Goal: Task Accomplishment & Management: Use online tool/utility

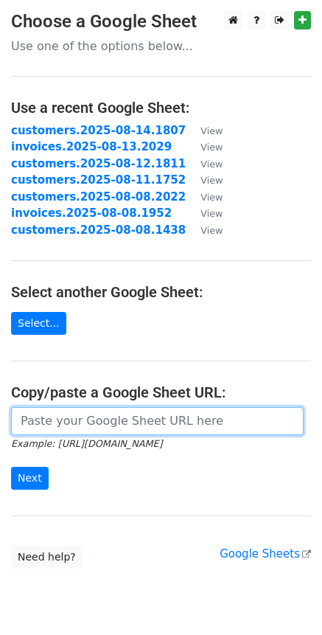
click at [77, 426] on input "url" at bounding box center [157, 421] width 293 height 28
paste input "[URL][DOMAIN_NAME]"
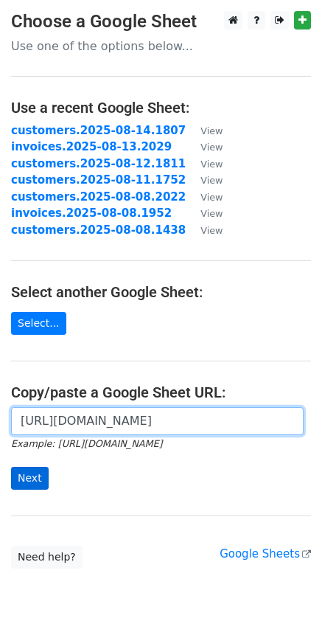
type input "[URL][DOMAIN_NAME]"
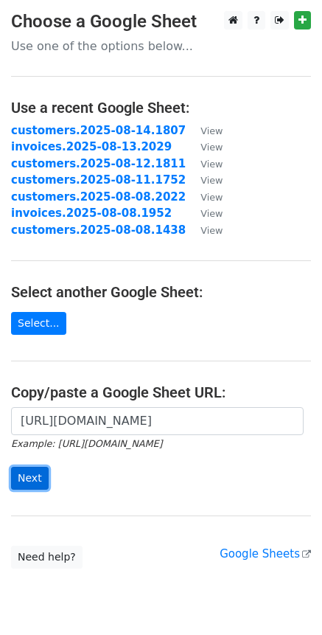
click at [29, 477] on input "Next" at bounding box center [30, 478] width 38 height 23
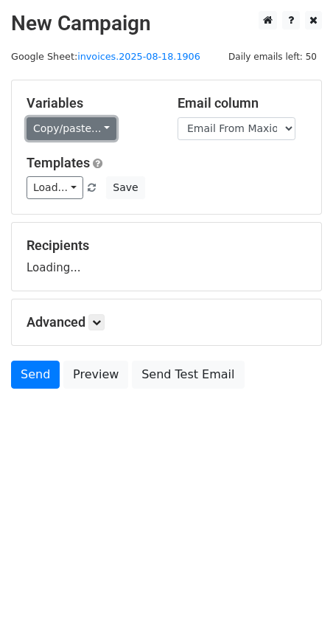
click at [103, 124] on link "Copy/paste..." at bounding box center [72, 128] width 90 height 23
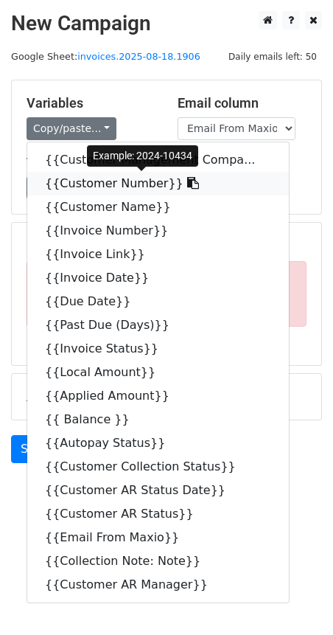
click at [187, 186] on icon at bounding box center [193, 183] width 12 height 12
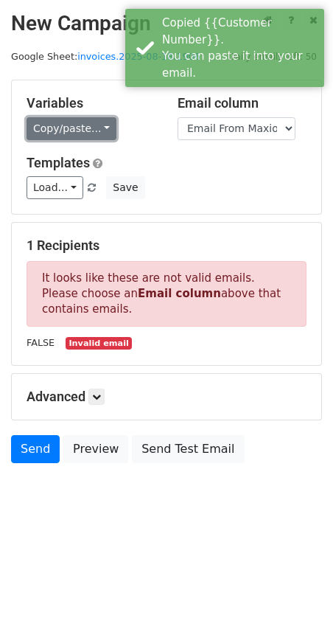
click at [100, 136] on link "Copy/paste..." at bounding box center [72, 128] width 90 height 23
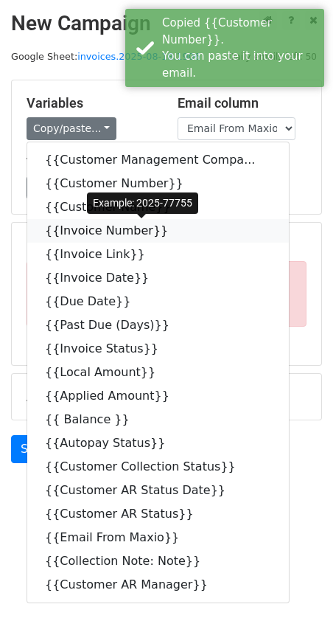
click at [172, 229] on icon at bounding box center [178, 230] width 12 height 12
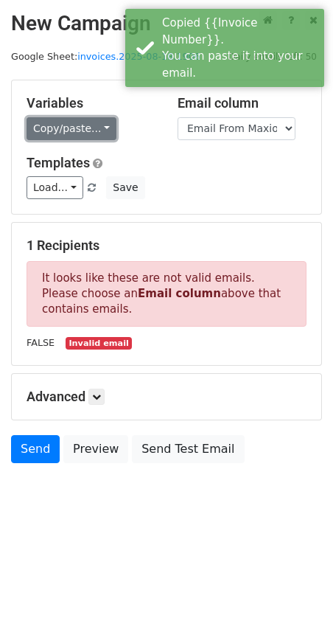
click at [98, 133] on link "Copy/paste..." at bounding box center [72, 128] width 90 height 23
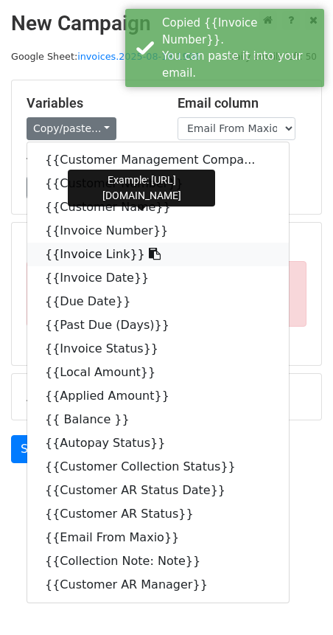
click at [149, 256] on icon at bounding box center [155, 254] width 12 height 12
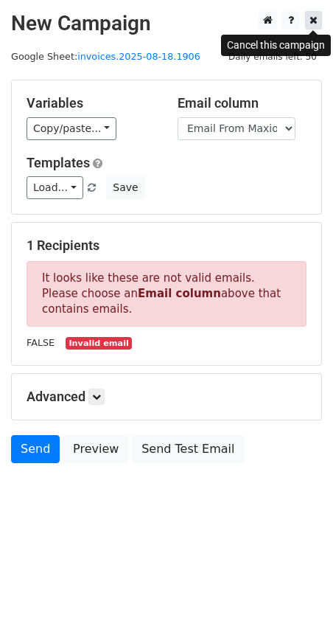
click at [318, 21] on link at bounding box center [313, 20] width 17 height 18
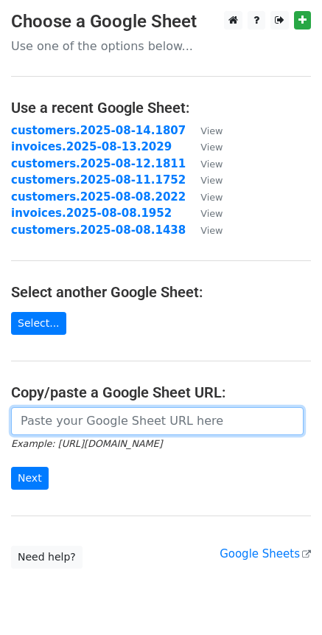
click at [45, 415] on input "url" at bounding box center [157, 421] width 293 height 28
paste input "https://docs.google.com/spreadsheets/d/156XVE6NkYTSHx6wvHULKpl5ygkD8Cq-FQnU9UwQ…"
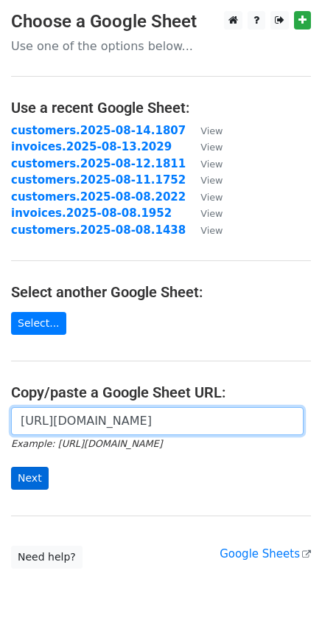
type input "https://docs.google.com/spreadsheets/d/156XVE6NkYTSHx6wvHULKpl5ygkD8Cq-FQnU9UwQ…"
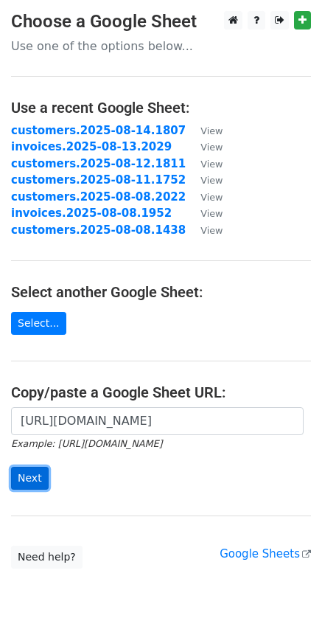
click at [12, 476] on input "Next" at bounding box center [30, 478] width 38 height 23
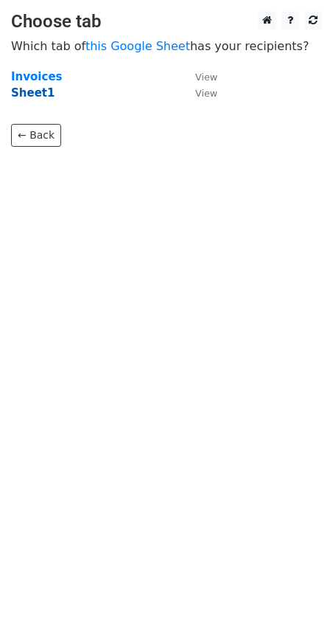
click at [35, 97] on strong "Sheet1" at bounding box center [33, 92] width 44 height 13
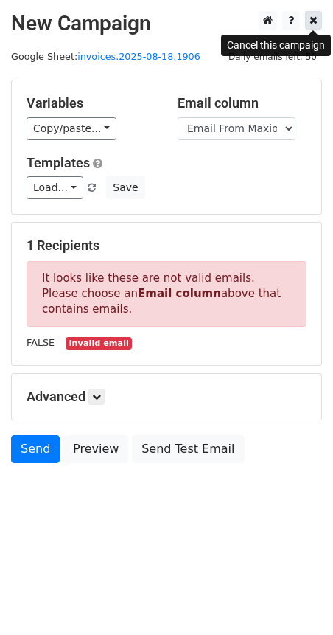
click at [314, 19] on icon at bounding box center [314, 20] width 8 height 10
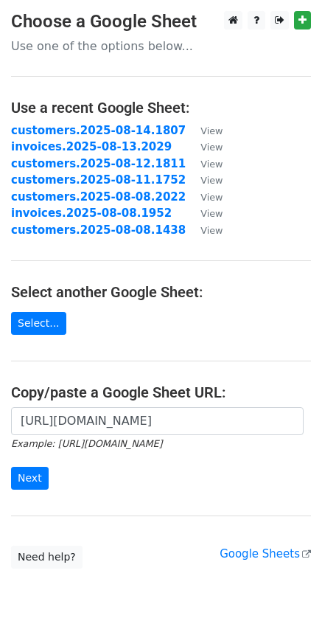
scroll to position [0, 454]
type input "https://docs.google.com/spreadsheets/d/156XVE6NkYTSHx6wvHULKpl5ygkD8Cq-FQnU9UwQ…"
click at [11, 467] on input "Next" at bounding box center [30, 478] width 38 height 23
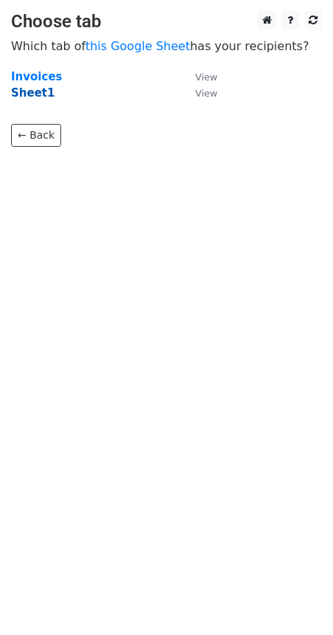
click at [38, 90] on strong "Sheet1" at bounding box center [33, 92] width 44 height 13
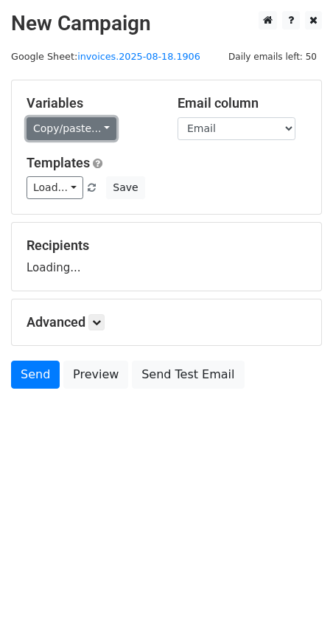
click at [103, 134] on link "Copy/paste..." at bounding box center [72, 128] width 90 height 23
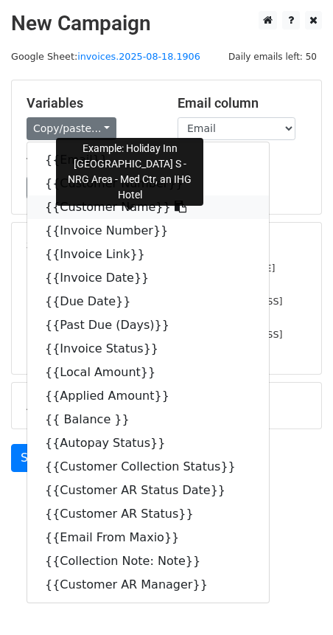
click at [146, 210] on link "{{Customer Name}}" at bounding box center [148, 207] width 242 height 24
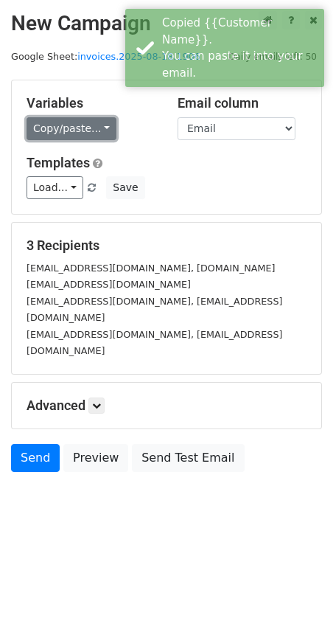
click at [103, 131] on link "Copy/paste..." at bounding box center [72, 128] width 90 height 23
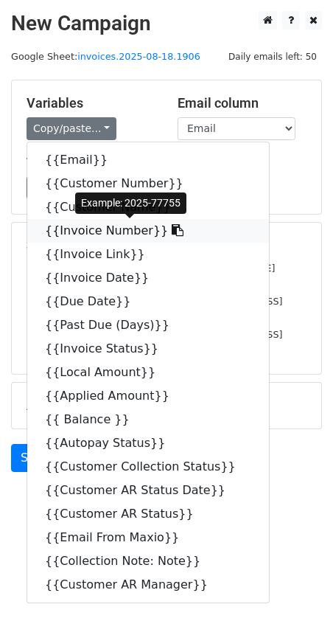
click at [172, 232] on icon at bounding box center [178, 230] width 12 height 12
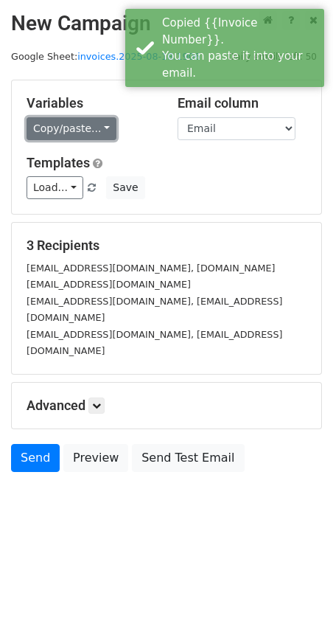
click at [95, 131] on link "Copy/paste..." at bounding box center [72, 128] width 90 height 23
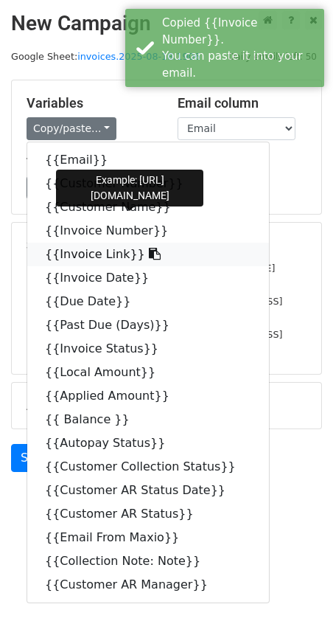
click at [149, 256] on icon at bounding box center [155, 254] width 12 height 12
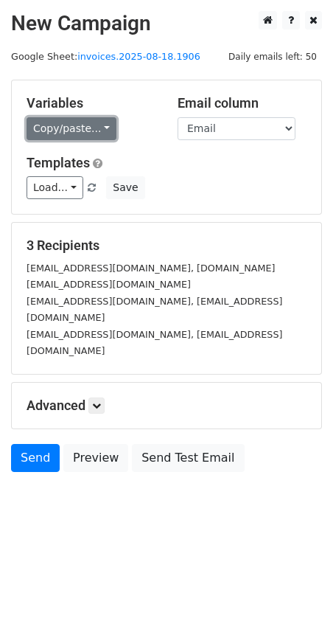
click at [99, 131] on link "Copy/paste..." at bounding box center [72, 128] width 90 height 23
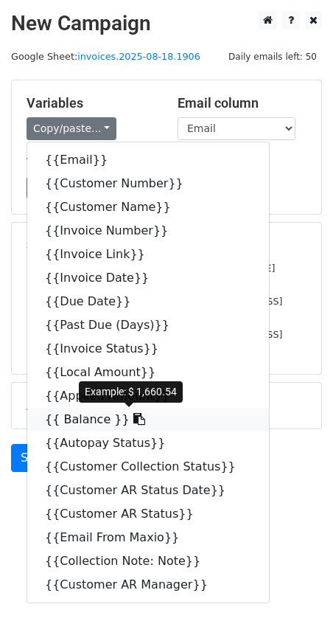
click at [134, 420] on icon at bounding box center [140, 419] width 12 height 12
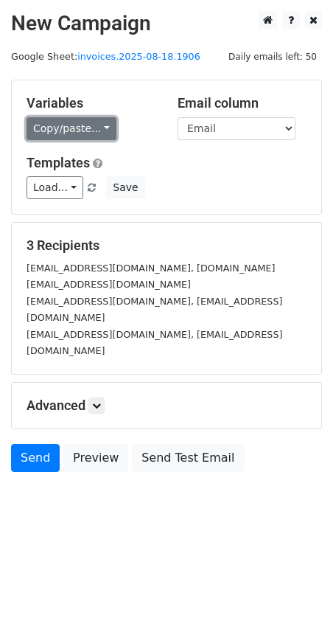
click at [93, 132] on link "Copy/paste..." at bounding box center [72, 128] width 90 height 23
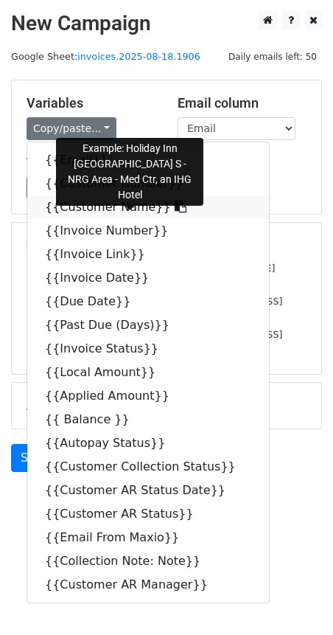
click at [175, 209] on icon at bounding box center [181, 207] width 12 height 12
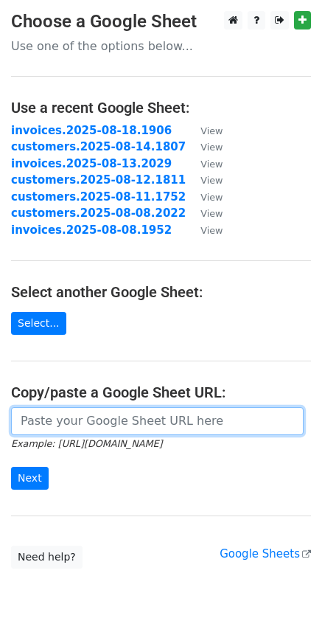
click at [108, 426] on input "url" at bounding box center [157, 421] width 293 height 28
paste input "[URL][DOMAIN_NAME]"
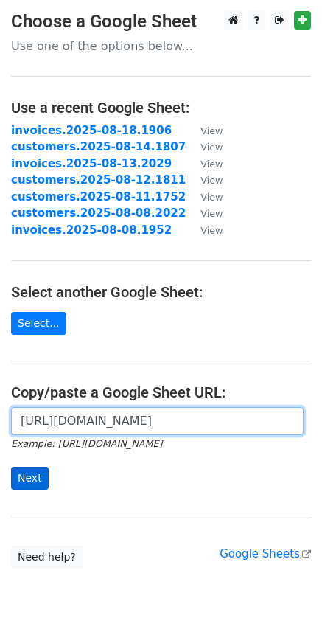
type input "[URL][DOMAIN_NAME]"
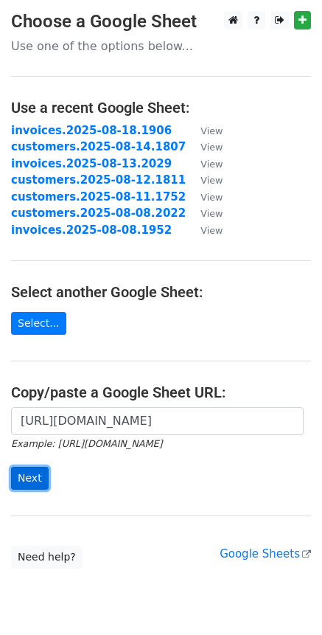
scroll to position [0, 0]
click at [29, 480] on input "Next" at bounding box center [30, 478] width 38 height 23
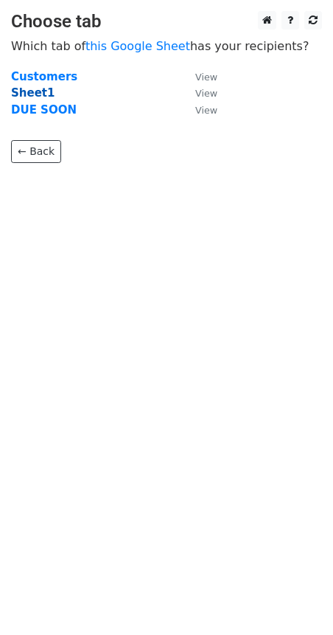
click at [38, 96] on strong "Sheet1" at bounding box center [33, 92] width 44 height 13
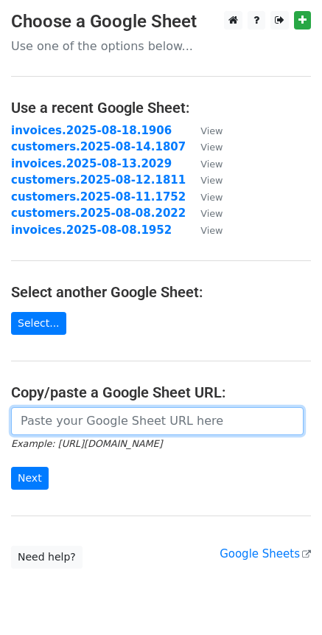
click at [128, 421] on input "url" at bounding box center [157, 421] width 293 height 28
paste input "https://docs.google.com/spreadsheets/d/1OPXfW2-4MaTpfWSHDKnD3hsaG0epwoLvp0TYm5V…"
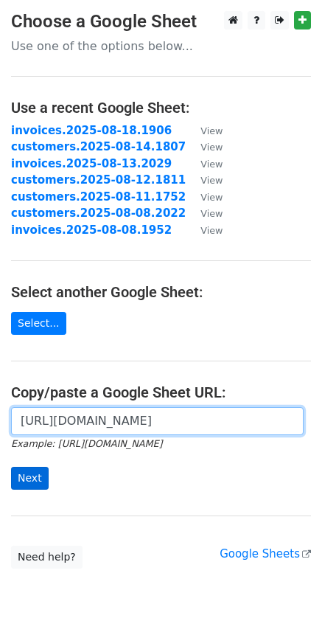
type input "https://docs.google.com/spreadsheets/d/1OPXfW2-4MaTpfWSHDKnD3hsaG0epwoLvp0TYm5V…"
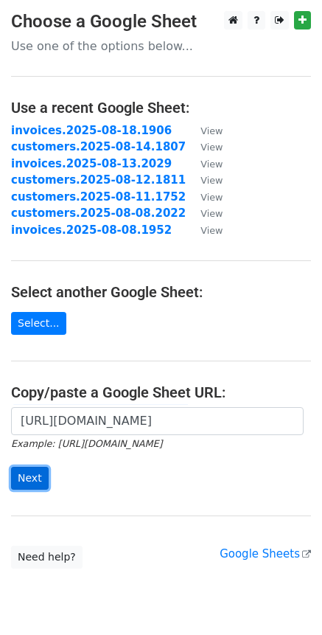
click at [39, 480] on input "Next" at bounding box center [30, 478] width 38 height 23
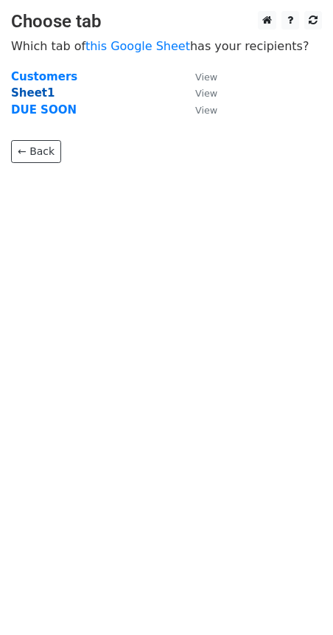
click at [46, 93] on strong "Sheet1" at bounding box center [33, 92] width 44 height 13
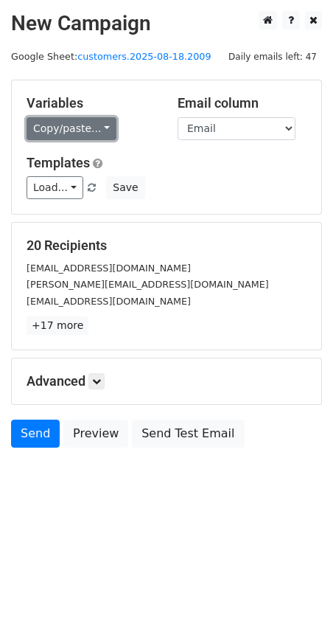
click at [96, 127] on link "Copy/paste..." at bounding box center [72, 128] width 90 height 23
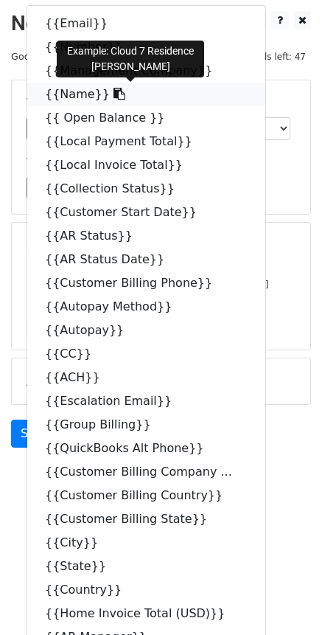
click at [114, 97] on icon at bounding box center [120, 94] width 12 height 12
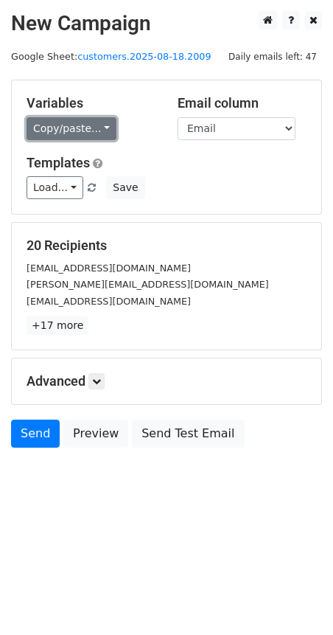
click at [103, 127] on link "Copy/paste..." at bounding box center [72, 128] width 90 height 23
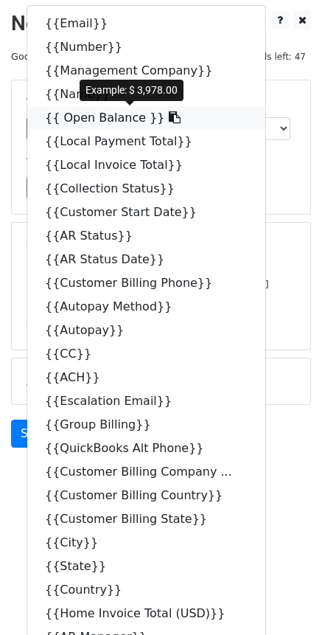
click at [169, 118] on icon at bounding box center [175, 117] width 12 height 12
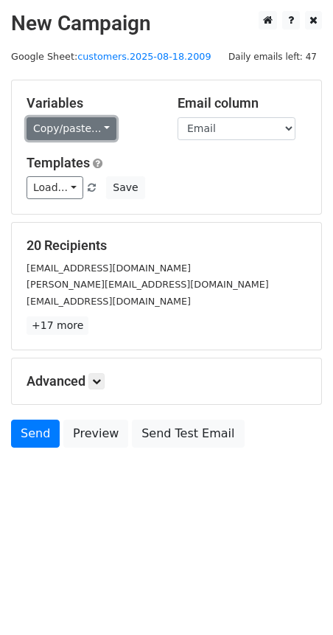
click at [102, 125] on link "Copy/paste..." at bounding box center [72, 128] width 90 height 23
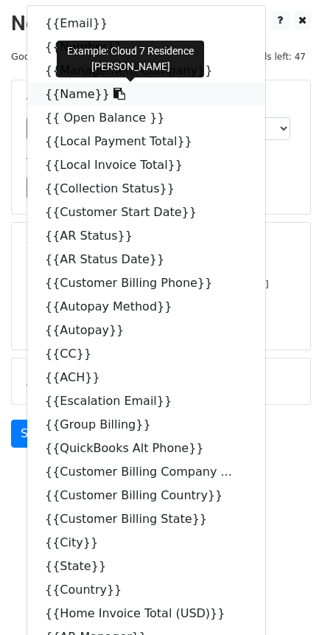
click at [114, 95] on icon at bounding box center [120, 94] width 12 height 12
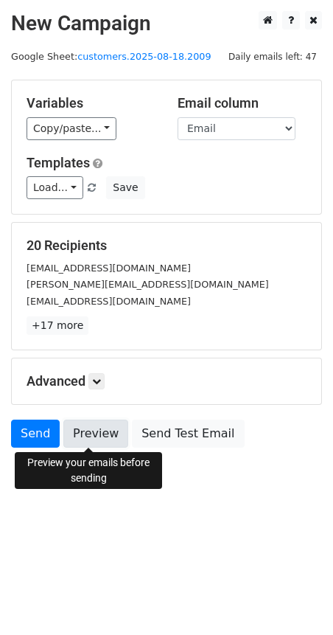
click at [94, 437] on link "Preview" at bounding box center [95, 434] width 65 height 28
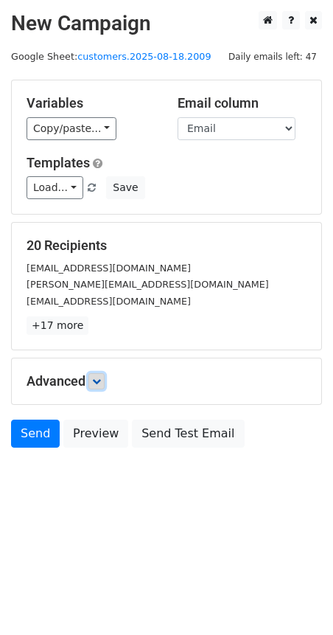
click at [96, 382] on icon at bounding box center [96, 381] width 9 height 9
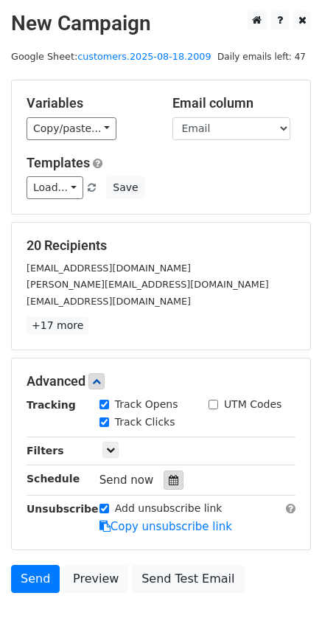
click at [169, 475] on icon at bounding box center [174, 480] width 10 height 10
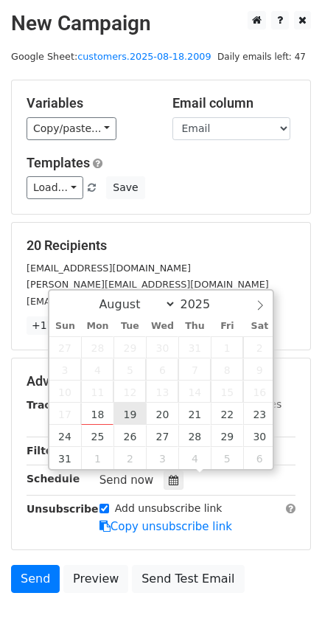
type input "2025-08-19 12:00"
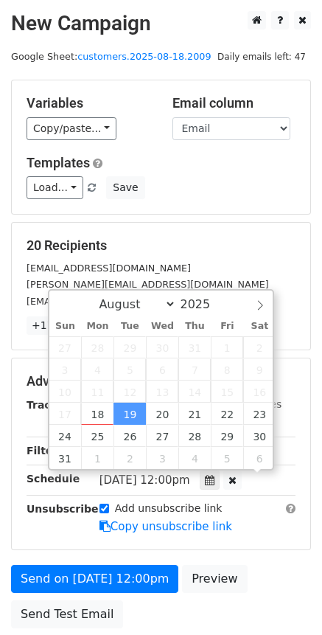
scroll to position [1, 0]
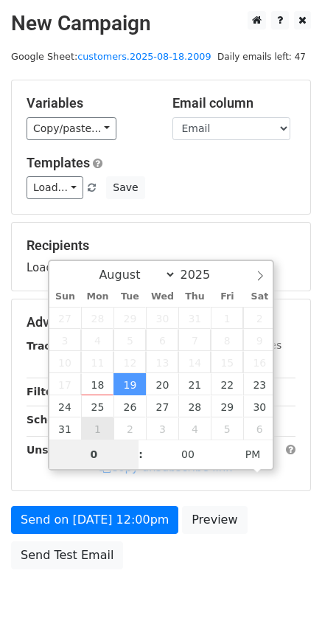
type input "08"
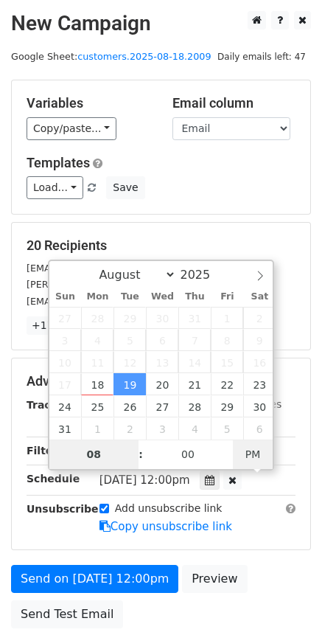
type input "2025-08-19 08:00"
click at [253, 459] on span "PM" at bounding box center [253, 455] width 41 height 30
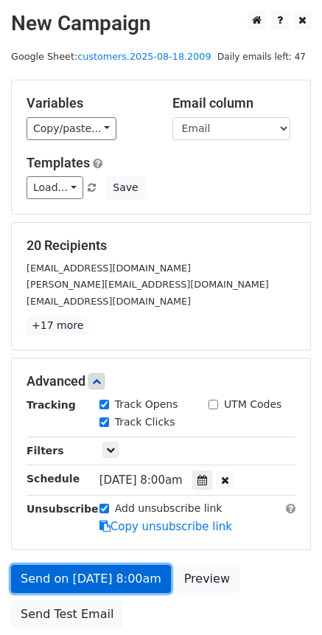
click at [139, 581] on link "Send on Aug 19 at 8:00am" at bounding box center [91, 579] width 160 height 28
